Goal: Task Accomplishment & Management: Manage account settings

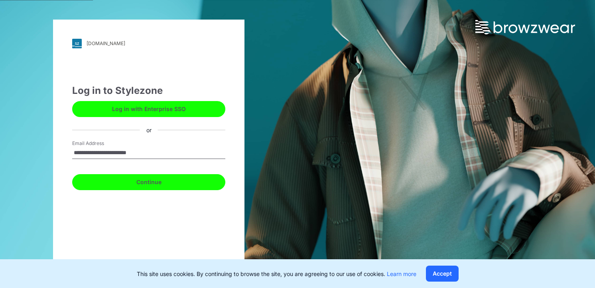
click at [130, 177] on button "Continue" at bounding box center [148, 182] width 153 height 16
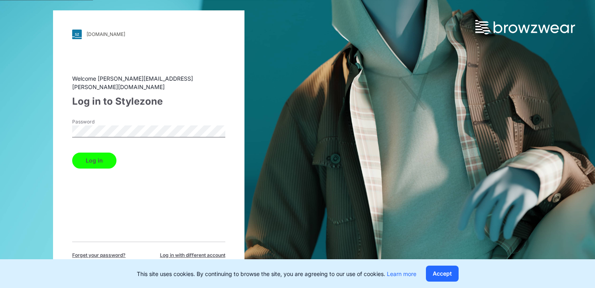
click at [99, 155] on button "Log in" at bounding box center [94, 160] width 44 height 16
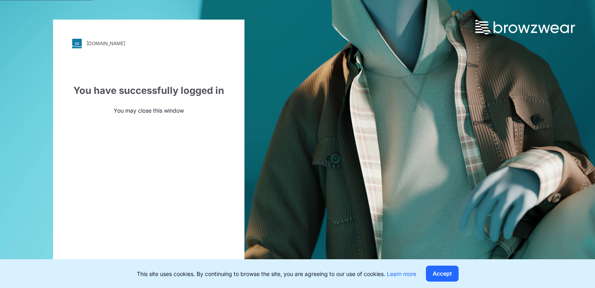
click at [363, 0] on html "[DOMAIN_NAME] Loading... You have successfully logged in You may close this win…" at bounding box center [297, 144] width 595 height 288
